Goal: Task Accomplishment & Management: Use online tool/utility

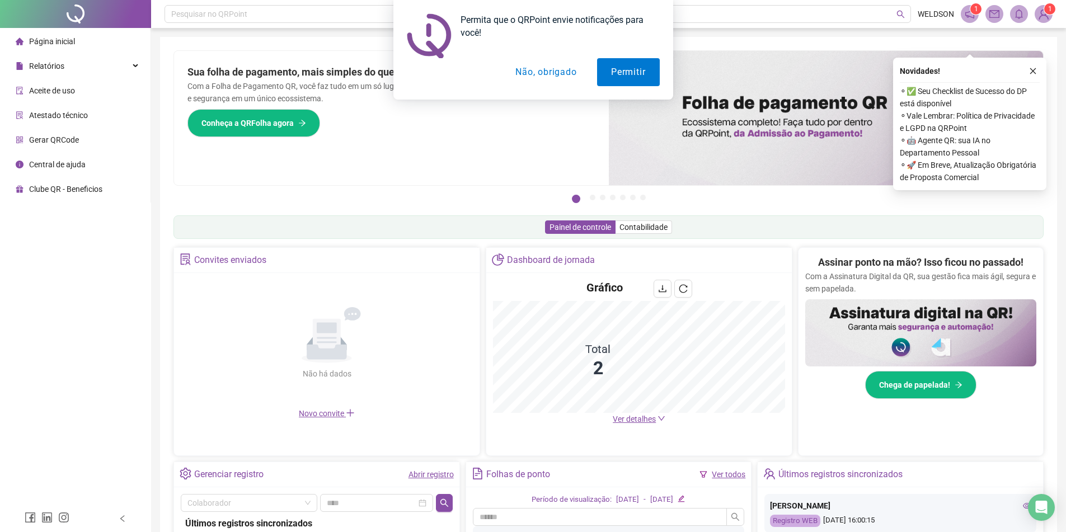
scroll to position [196, 0]
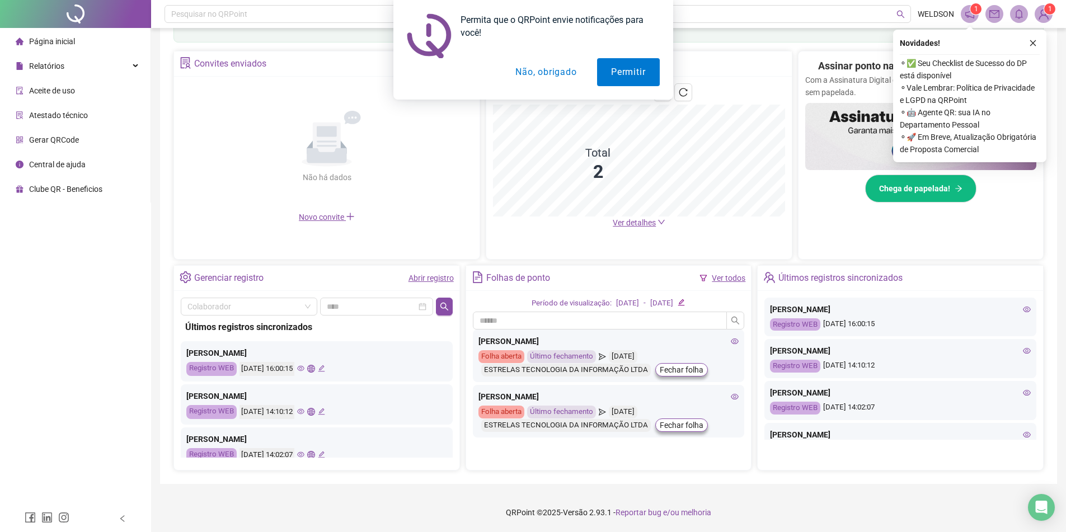
click at [723, 279] on link "Ver todos" at bounding box center [729, 278] width 34 height 9
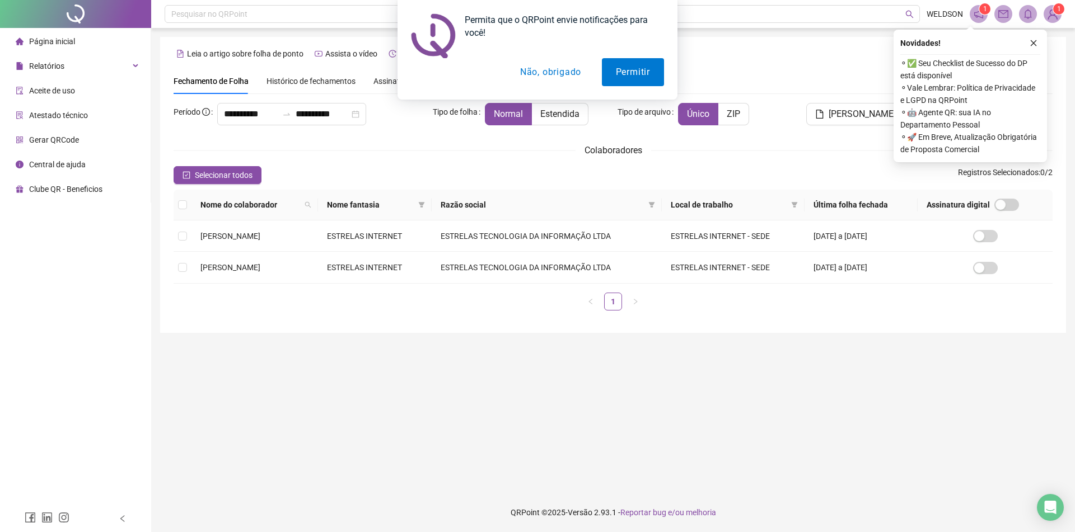
click at [545, 71] on button "Não, obrigado" at bounding box center [550, 72] width 89 height 28
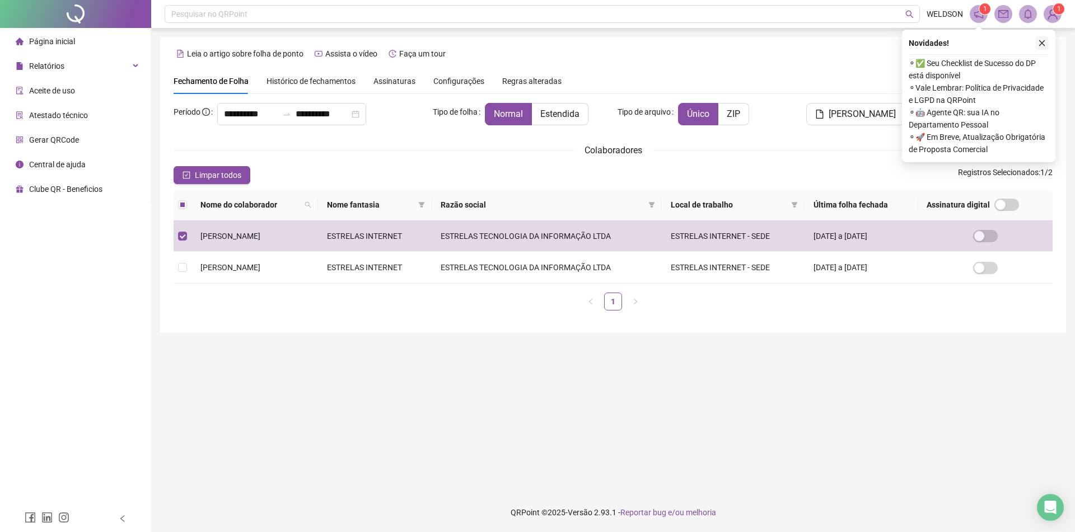
click at [1039, 42] on icon "close" at bounding box center [1042, 43] width 8 height 8
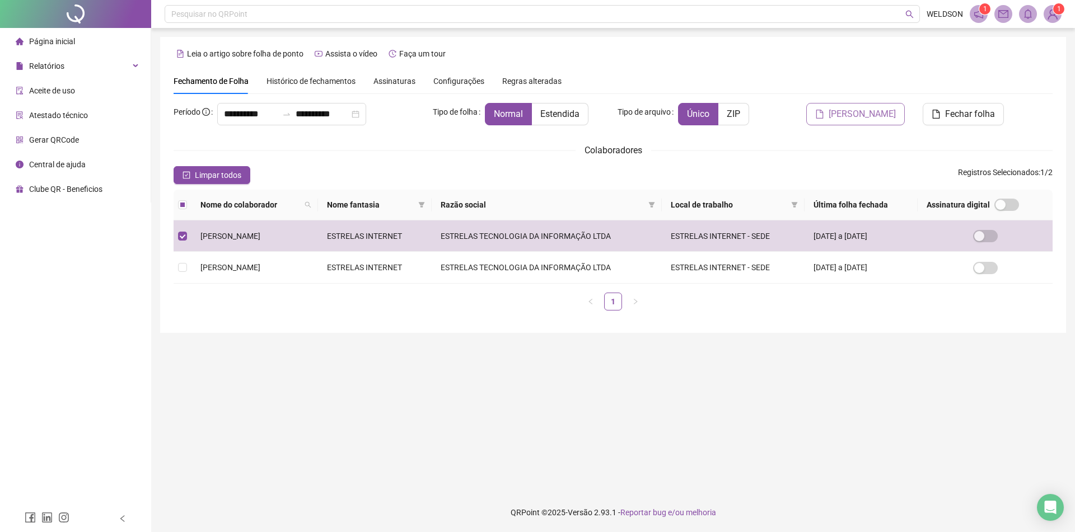
click at [854, 118] on span "[PERSON_NAME]" at bounding box center [861, 113] width 67 height 13
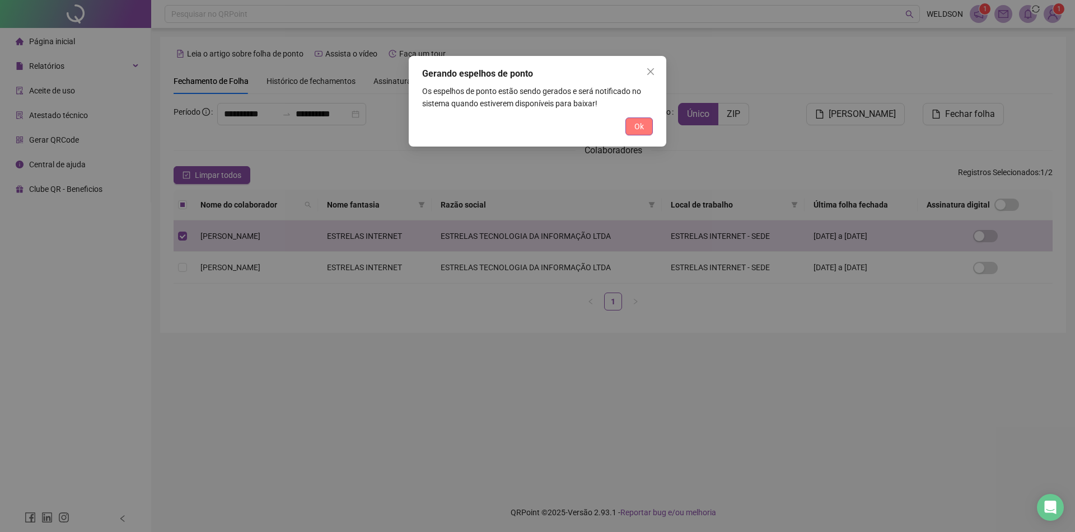
click at [643, 126] on span "Ok" at bounding box center [639, 126] width 10 height 12
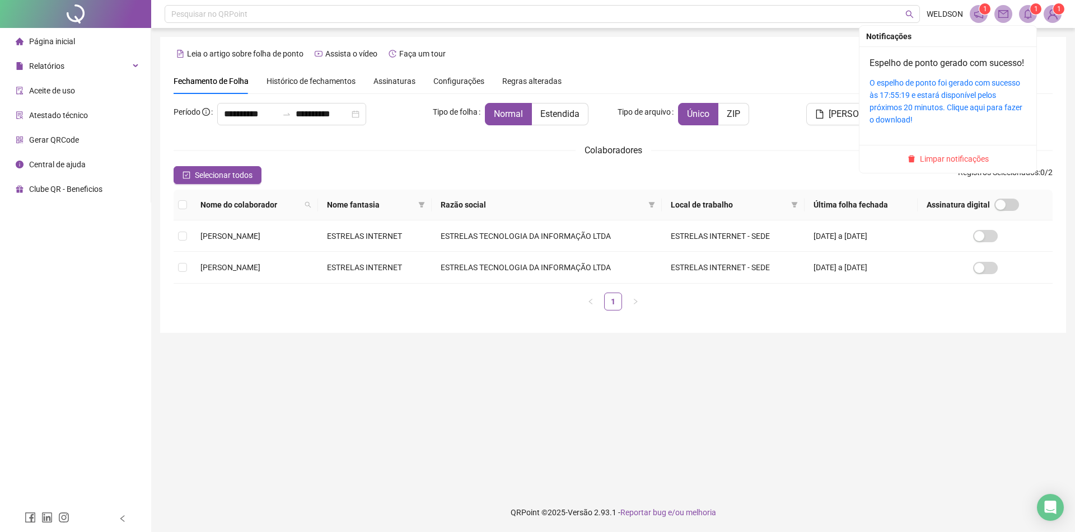
click at [1027, 12] on icon "bell" at bounding box center [1028, 14] width 10 height 10
click at [926, 108] on link "O espelho de ponto foi gerado com sucesso às 17:55:19 e estará disponível pelos…" at bounding box center [945, 101] width 153 height 46
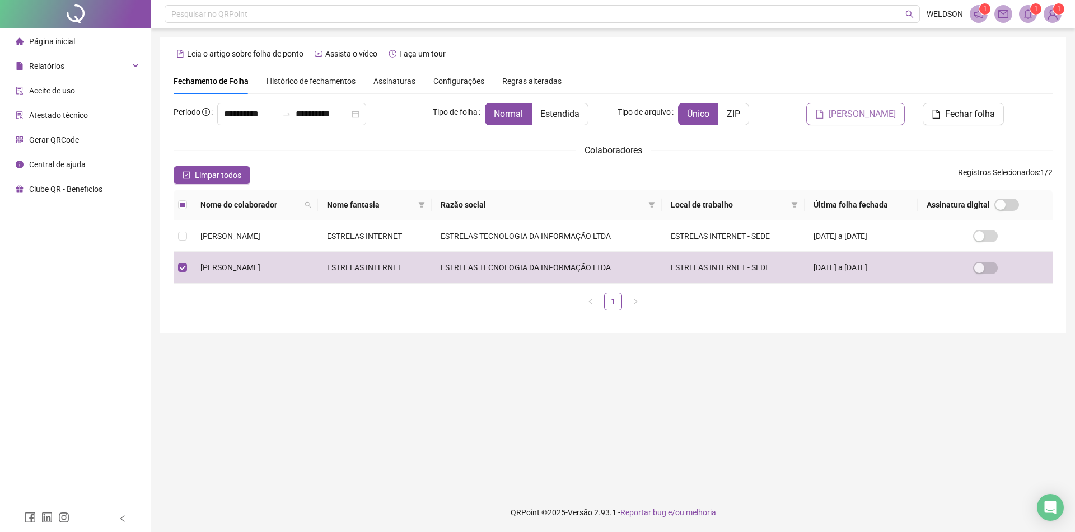
click at [869, 120] on span "[PERSON_NAME]" at bounding box center [861, 113] width 67 height 13
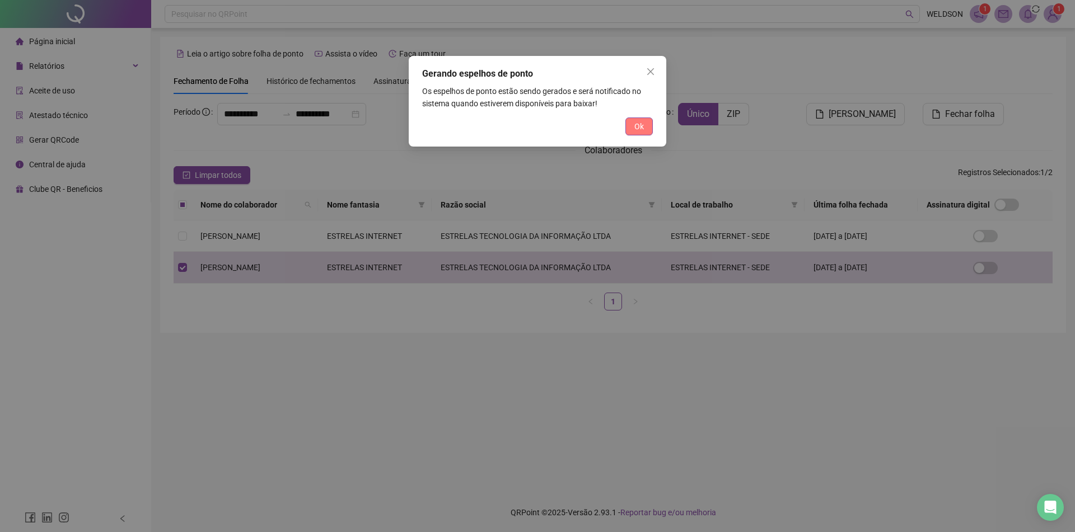
click at [638, 121] on span "Ok" at bounding box center [639, 126] width 10 height 12
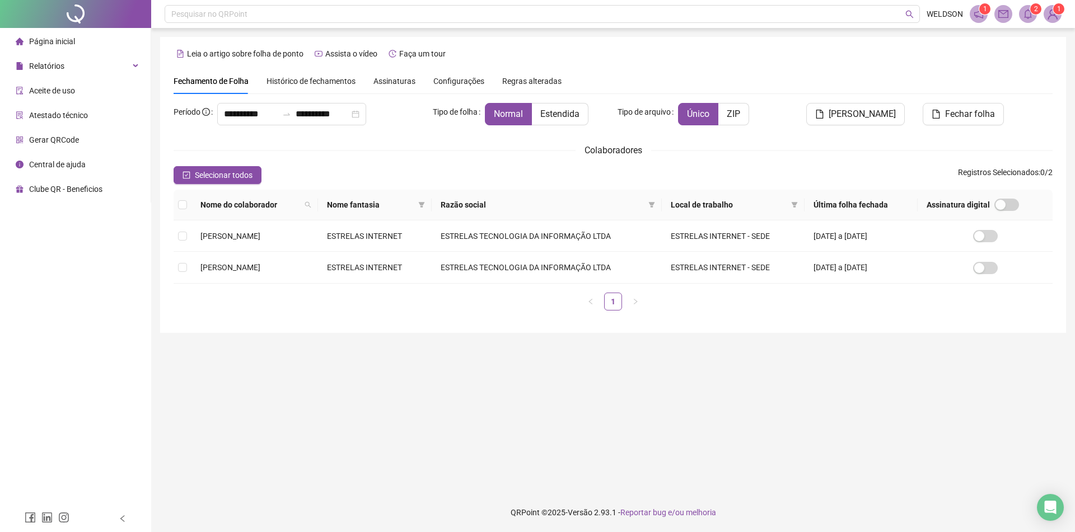
click at [1030, 11] on sup "2" at bounding box center [1035, 8] width 11 height 11
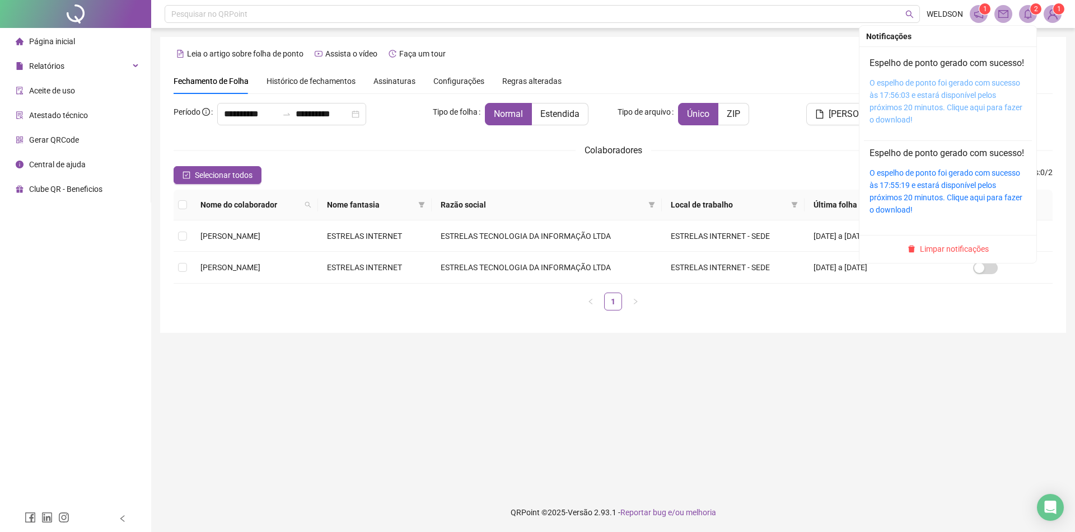
click at [941, 111] on link "O espelho de ponto foi gerado com sucesso às 17:56:03 e estará disponível pelos…" at bounding box center [945, 101] width 153 height 46
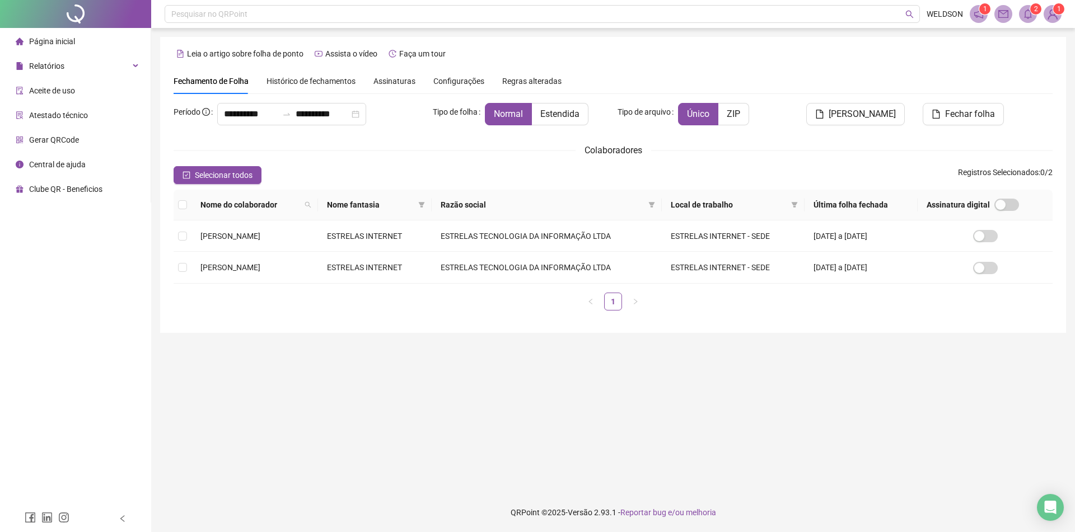
click at [62, 38] on span "Página inicial" at bounding box center [52, 41] width 46 height 9
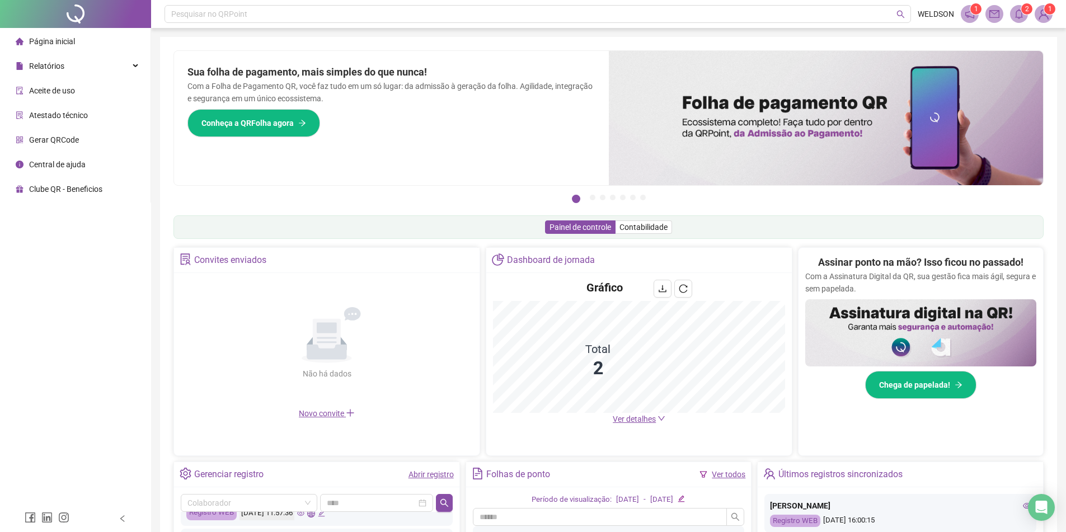
click at [1049, 15] on span "1" at bounding box center [1044, 14] width 18 height 18
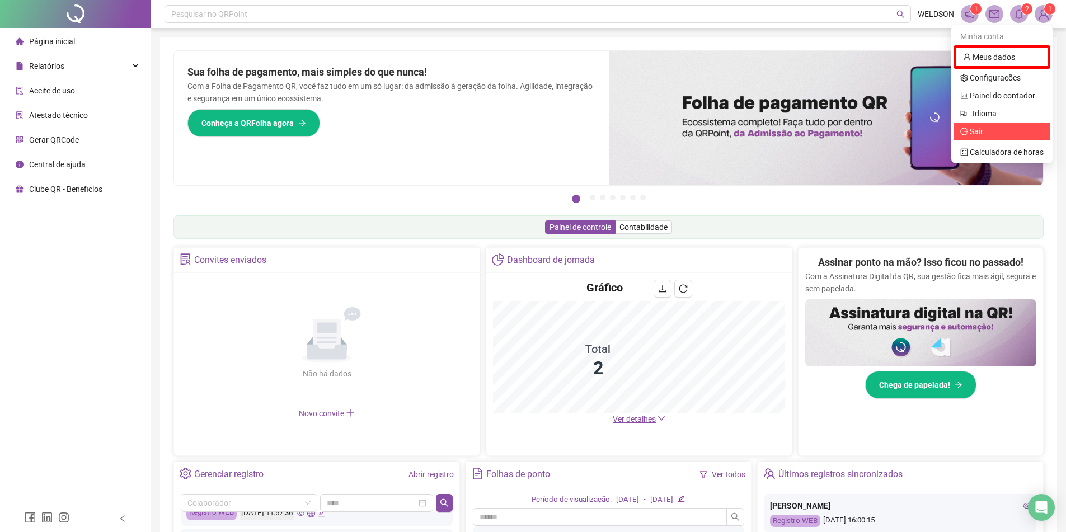
click at [978, 129] on span "Sair" at bounding box center [976, 131] width 13 height 9
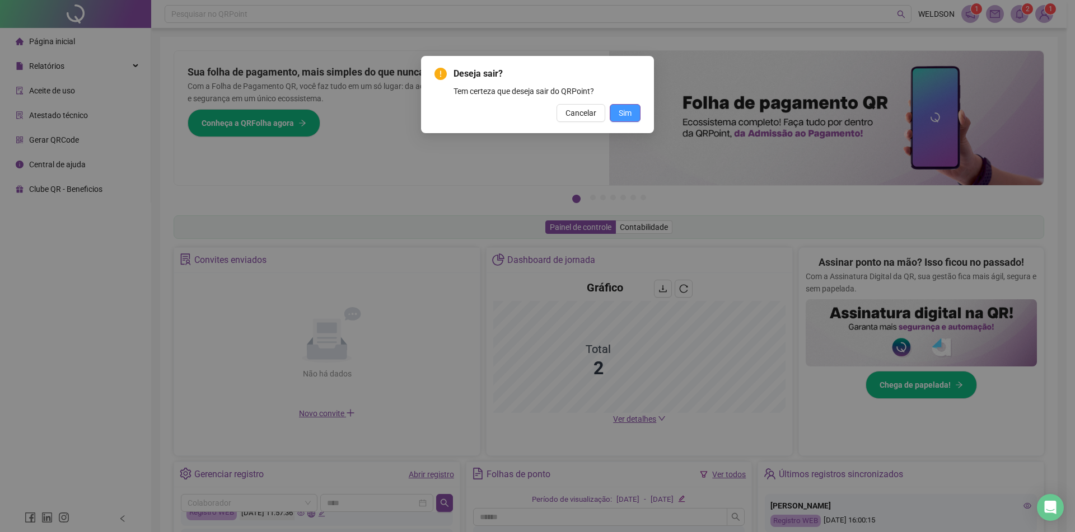
click at [628, 116] on span "Sim" at bounding box center [624, 113] width 13 height 12
